Goal: Task Accomplishment & Management: Complete application form

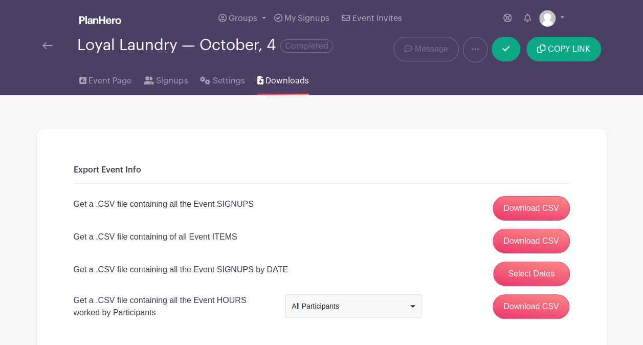
click at [50, 49] on img at bounding box center [47, 45] width 10 height 7
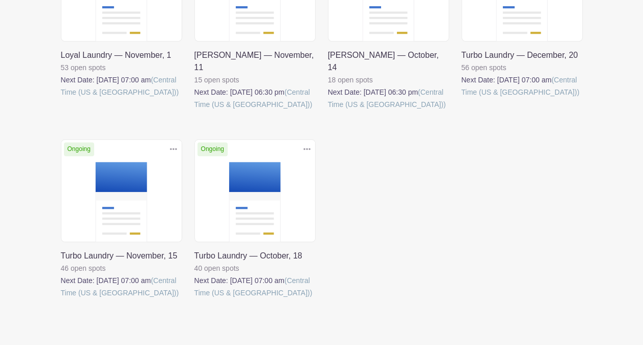
scroll to position [409, 0]
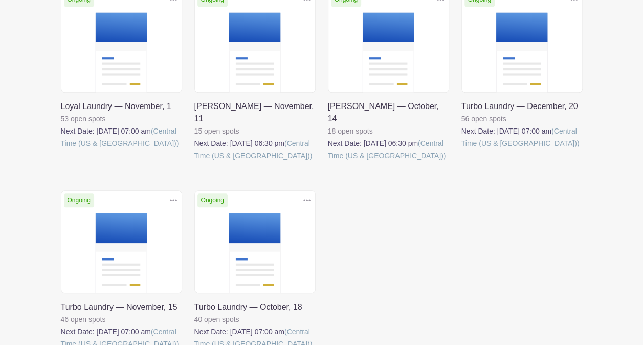
click at [328, 162] on link at bounding box center [328, 162] width 0 height 0
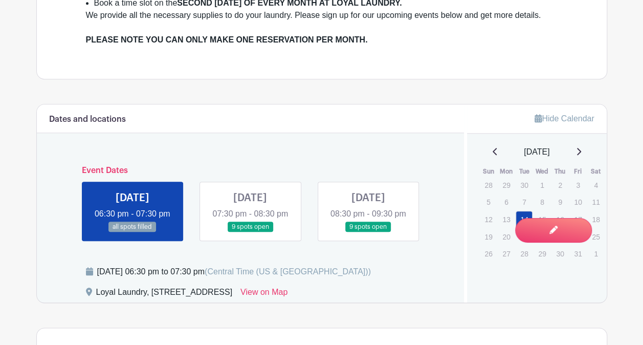
scroll to position [526, 0]
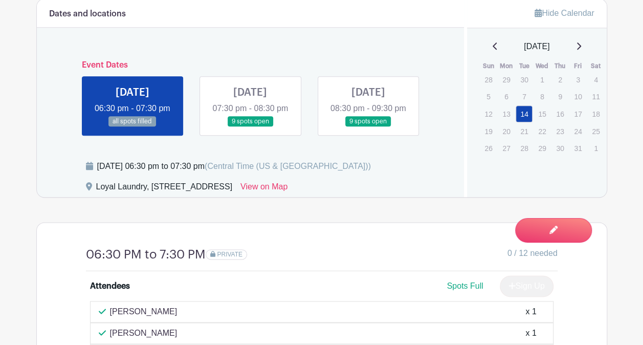
click at [250, 127] on link at bounding box center [250, 127] width 0 height 0
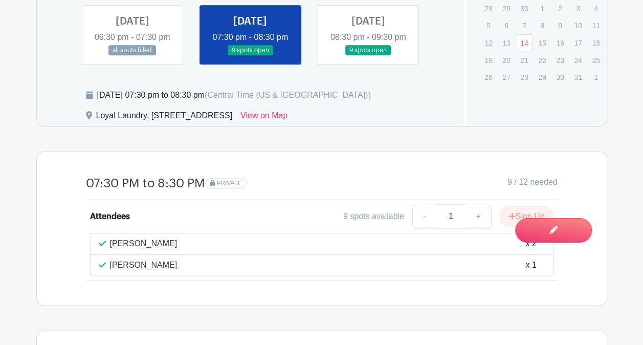
scroll to position [544, 0]
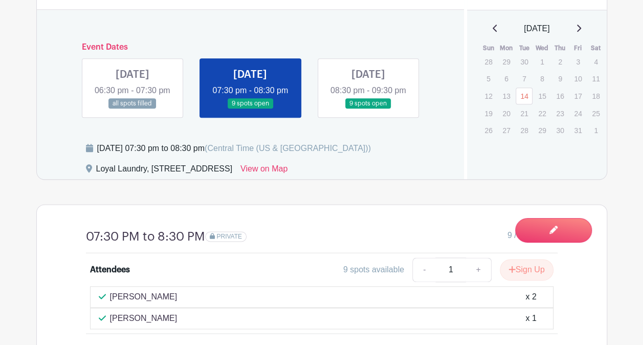
click at [368, 109] on link at bounding box center [368, 109] width 0 height 0
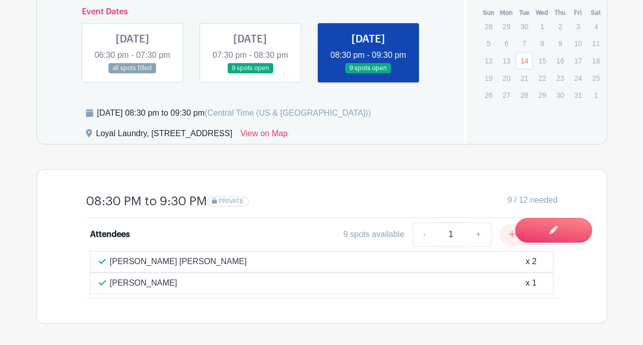
scroll to position [595, 0]
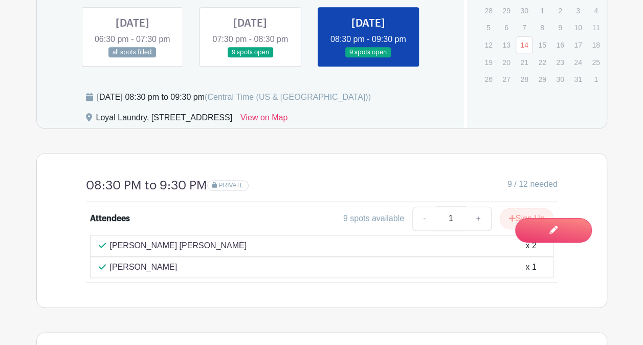
click at [368, 58] on link at bounding box center [368, 58] width 0 height 0
click at [250, 58] on link at bounding box center [250, 58] width 0 height 0
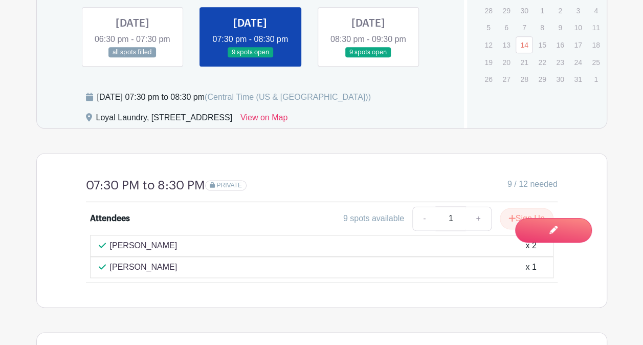
click at [132, 58] on link at bounding box center [132, 58] width 0 height 0
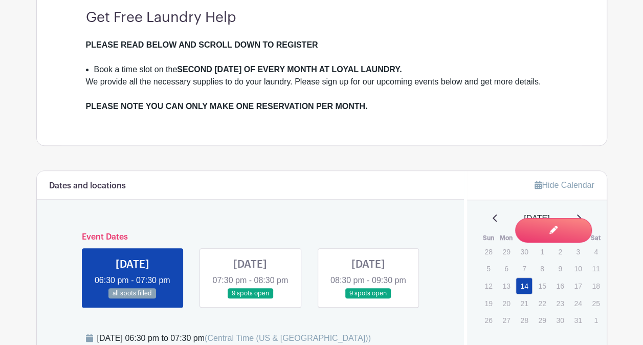
scroll to position [339, 0]
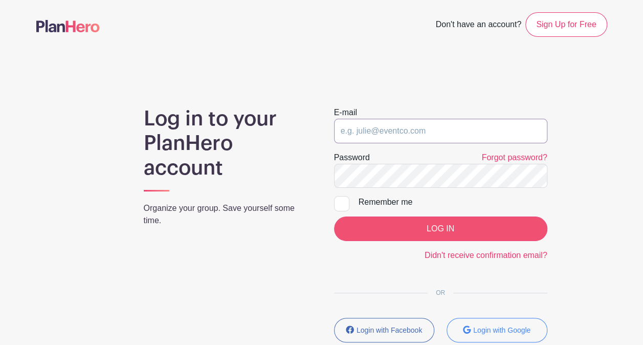
type input "[EMAIL_ADDRESS][DOMAIN_NAME]"
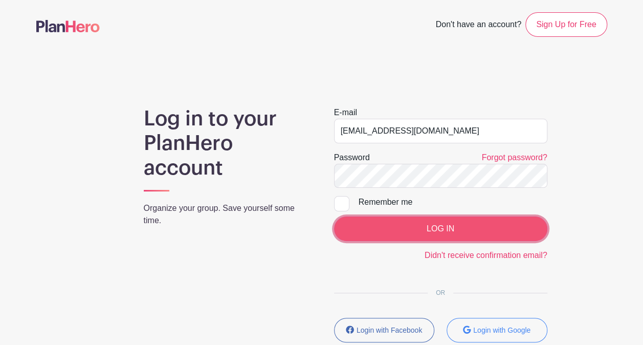
click at [421, 226] on input "LOG IN" at bounding box center [440, 228] width 213 height 25
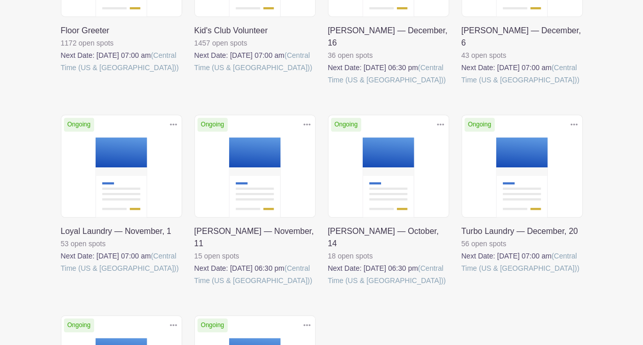
scroll to position [307, 0]
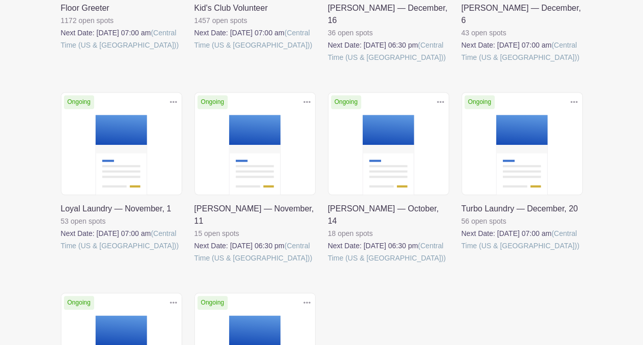
click at [328, 264] on link at bounding box center [328, 264] width 0 height 0
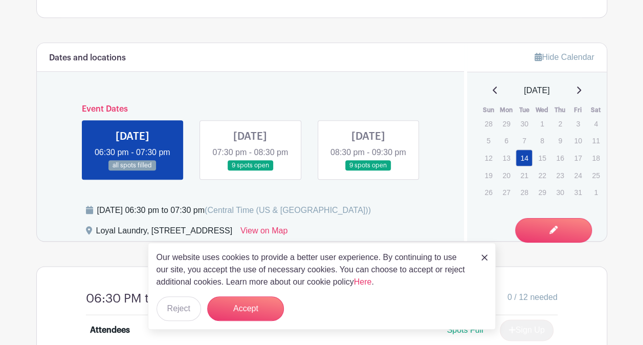
scroll to position [460, 0]
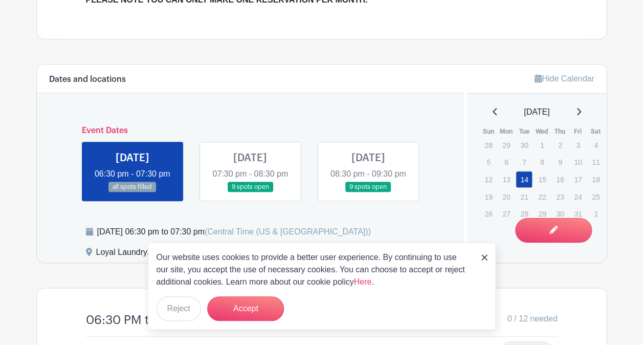
click at [250, 192] on link at bounding box center [250, 192] width 0 height 0
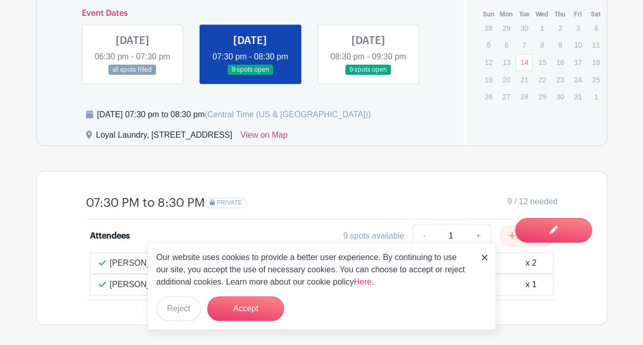
scroll to position [566, 0]
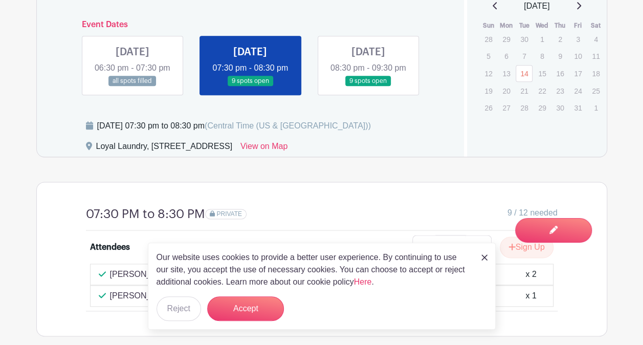
click at [368, 86] on link at bounding box center [368, 86] width 0 height 0
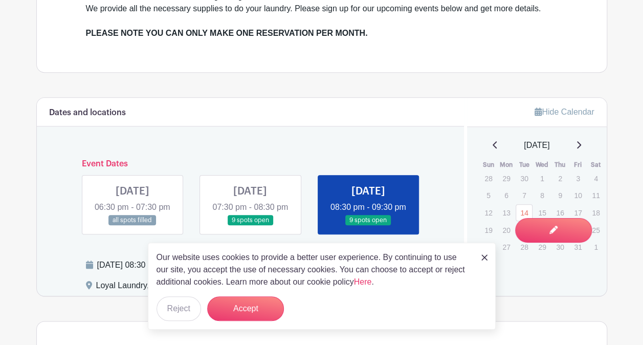
scroll to position [311, 0]
